Goal: Information Seeking & Learning: Learn about a topic

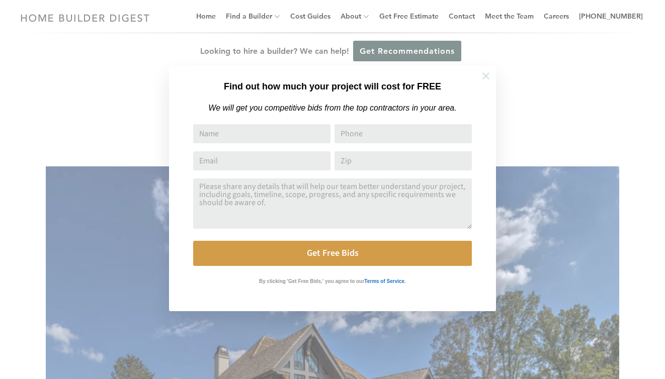
click at [485, 77] on icon at bounding box center [486, 75] width 11 height 11
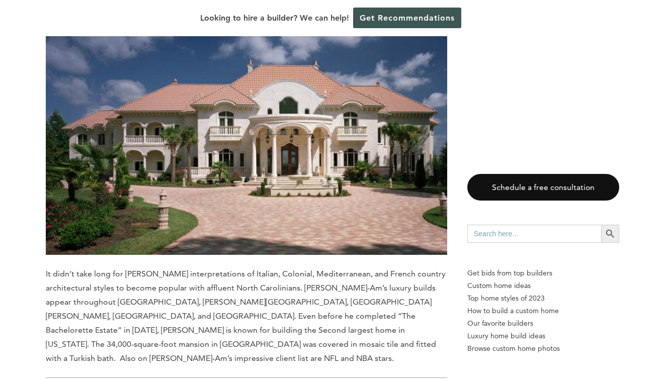
scroll to position [8960, 0]
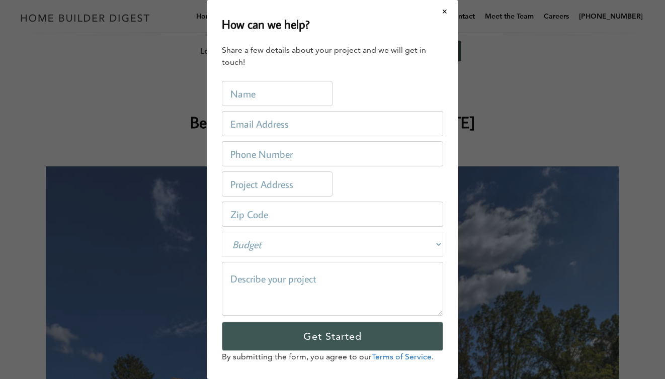
scroll to position [0, 0]
click at [446, 12] on button "Close modal" at bounding box center [445, 11] width 27 height 21
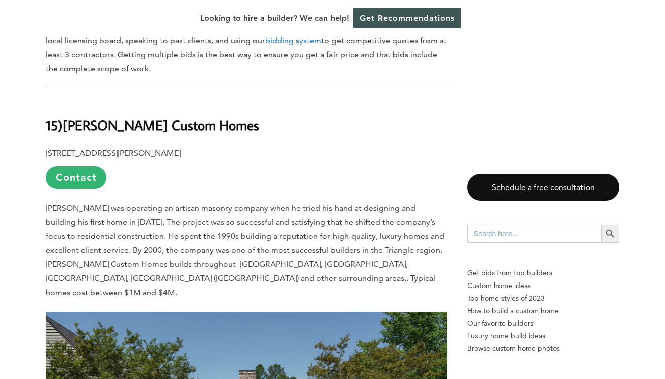
scroll to position [673, 0]
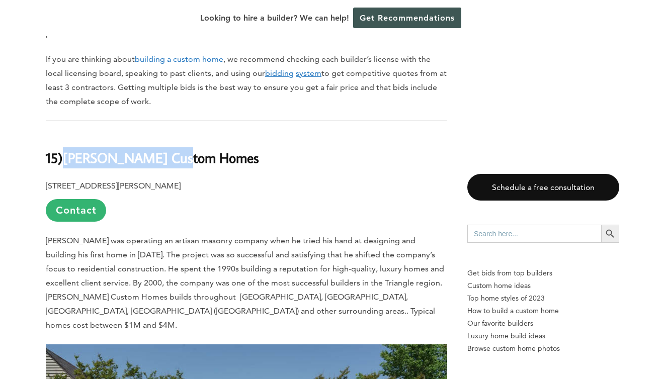
drag, startPoint x: 67, startPoint y: 147, endPoint x: 197, endPoint y: 144, distance: 129.9
click at [197, 144] on h2 "15) [PERSON_NAME] Custom Homes" at bounding box center [247, 150] width 402 height 35
copy b "[PERSON_NAME] Custom Homes"
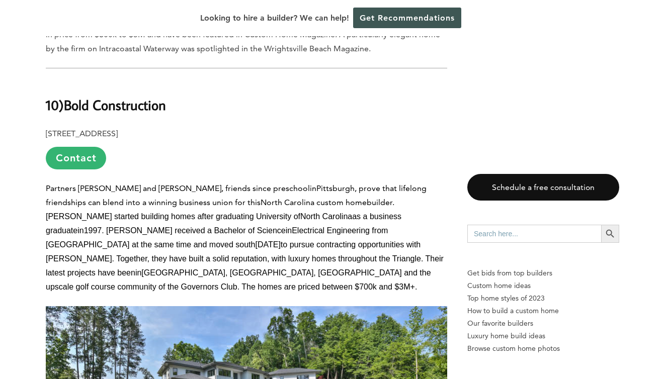
scroll to position [4062, 0]
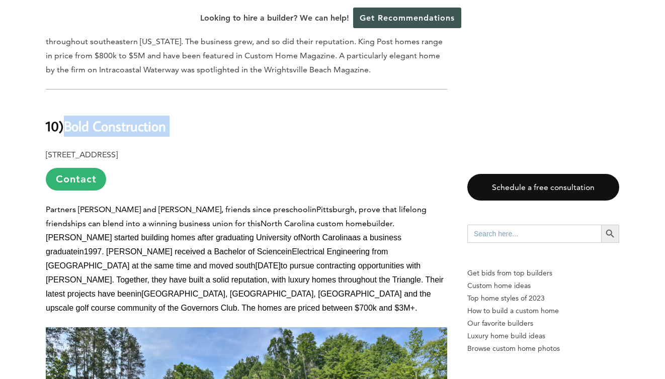
drag, startPoint x: 68, startPoint y: 58, endPoint x: 177, endPoint y: 67, distance: 108.5
copy div "Bold Construction"
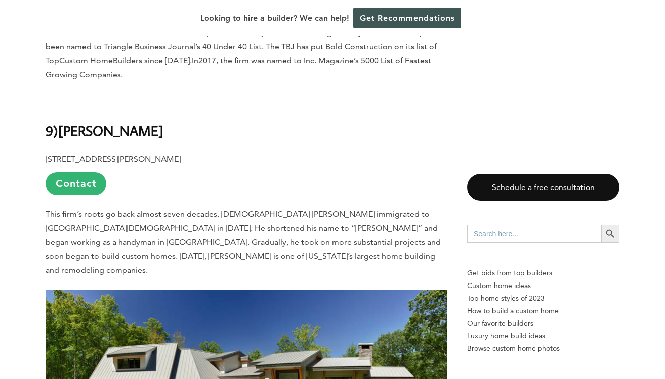
scroll to position [4535, 0]
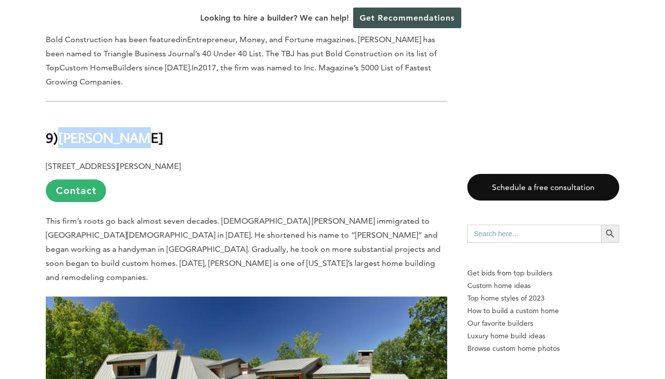
drag, startPoint x: 64, startPoint y: 54, endPoint x: 164, endPoint y: 52, distance: 100.2
click at [164, 114] on h2 "9) [PERSON_NAME]" at bounding box center [247, 131] width 402 height 35
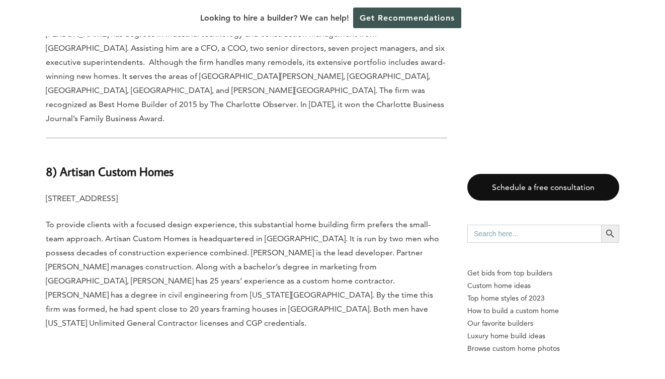
scroll to position [5018, 0]
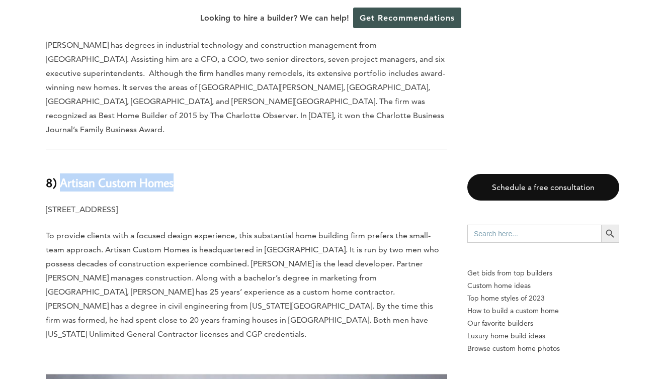
drag, startPoint x: 60, startPoint y: 57, endPoint x: 183, endPoint y: 53, distance: 122.8
click at [183, 162] on h3 "8 ) Artisan Custom Homes" at bounding box center [247, 177] width 402 height 30
copy b "Artisan Custom Homes"
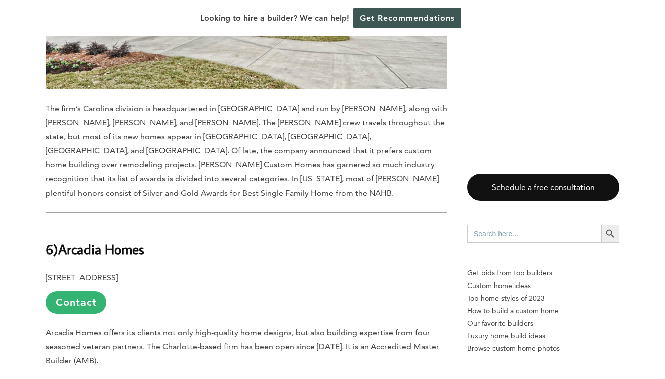
scroll to position [6154, 0]
drag, startPoint x: 60, startPoint y: 81, endPoint x: 185, endPoint y: 81, distance: 124.8
click at [187, 225] on h2 "6) Arcadia Homes" at bounding box center [247, 242] width 402 height 35
copy b "Arcadia Homes"
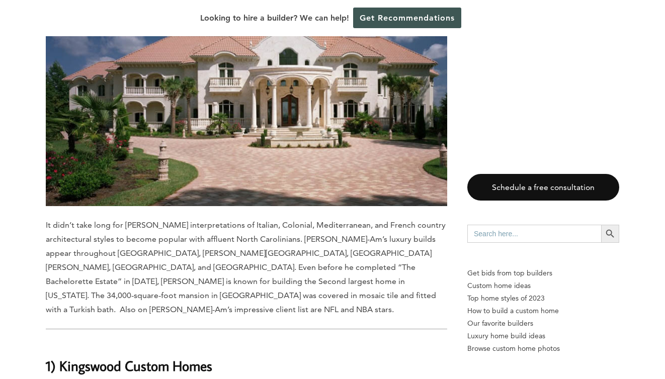
scroll to position [9004, 0]
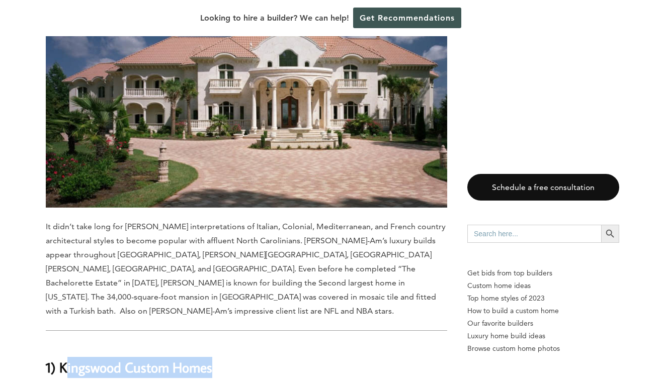
drag, startPoint x: 65, startPoint y: 83, endPoint x: 237, endPoint y: 83, distance: 171.1
click at [238, 343] on h2 "1) Kingswood Custom Homes" at bounding box center [247, 360] width 402 height 35
copy b "ingswood Custom Homes"
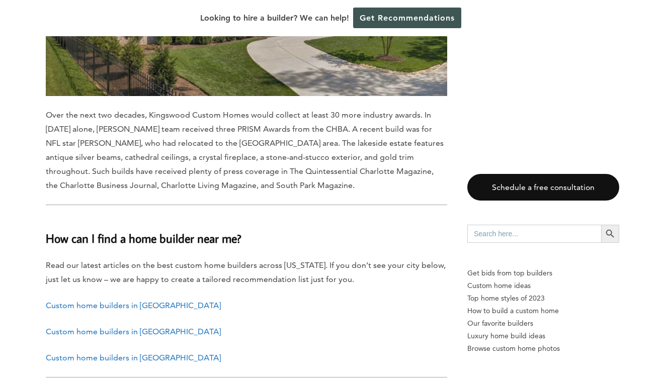
scroll to position [9951, 0]
